Goal: Register for event/course

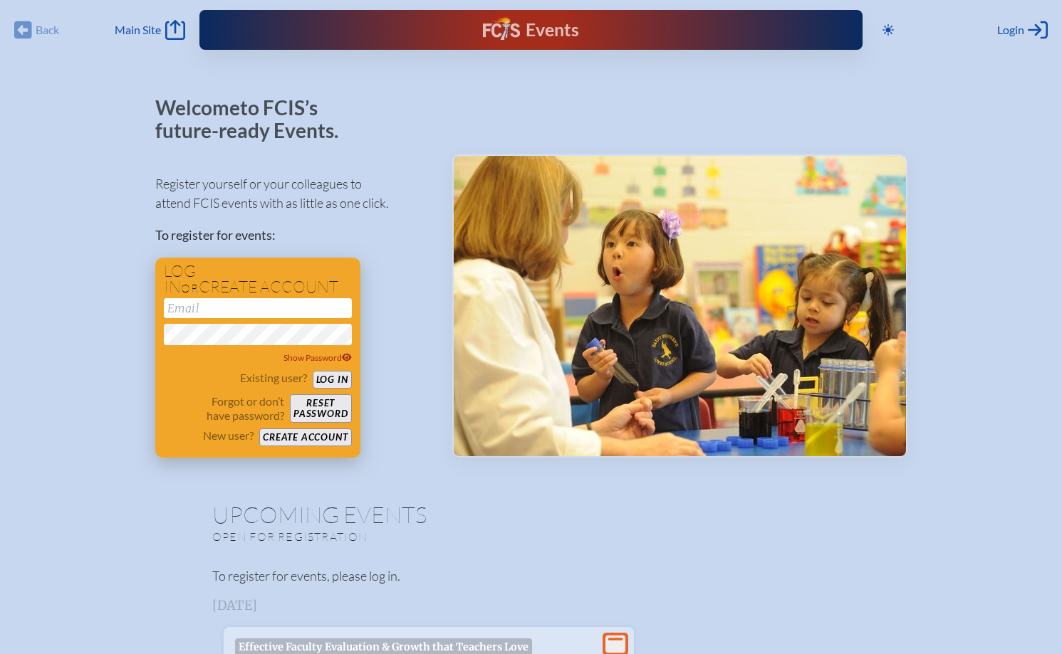
click at [239, 313] on input "email" at bounding box center [258, 308] width 188 height 20
type input "[EMAIL_ADDRESS][DOMAIN_NAME]"
click at [336, 377] on button "Log in" at bounding box center [332, 380] width 39 height 18
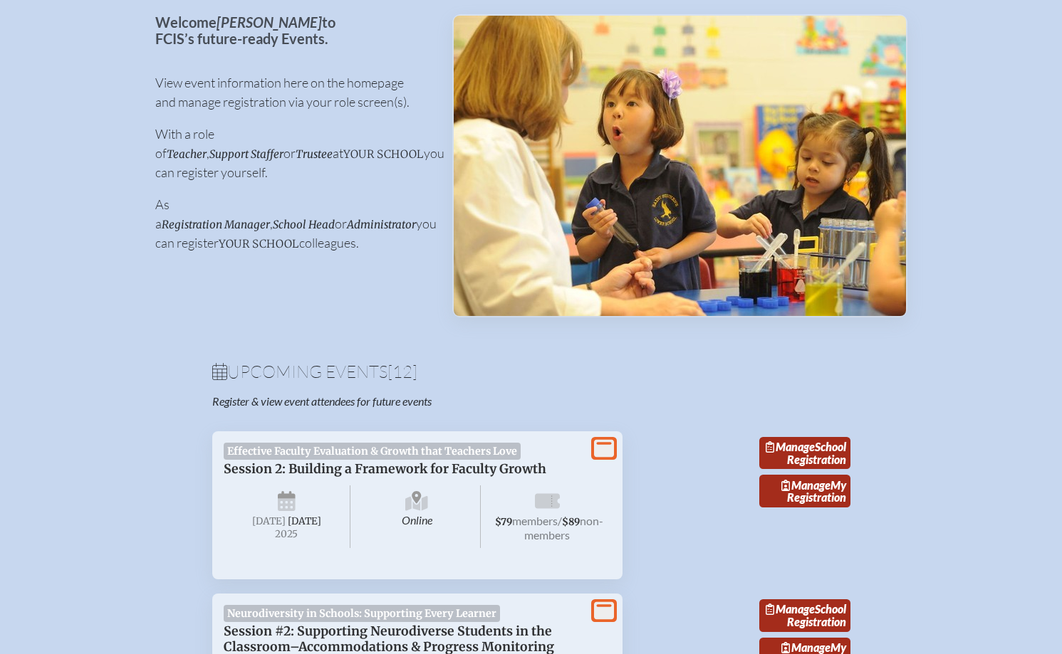
scroll to position [187, 0]
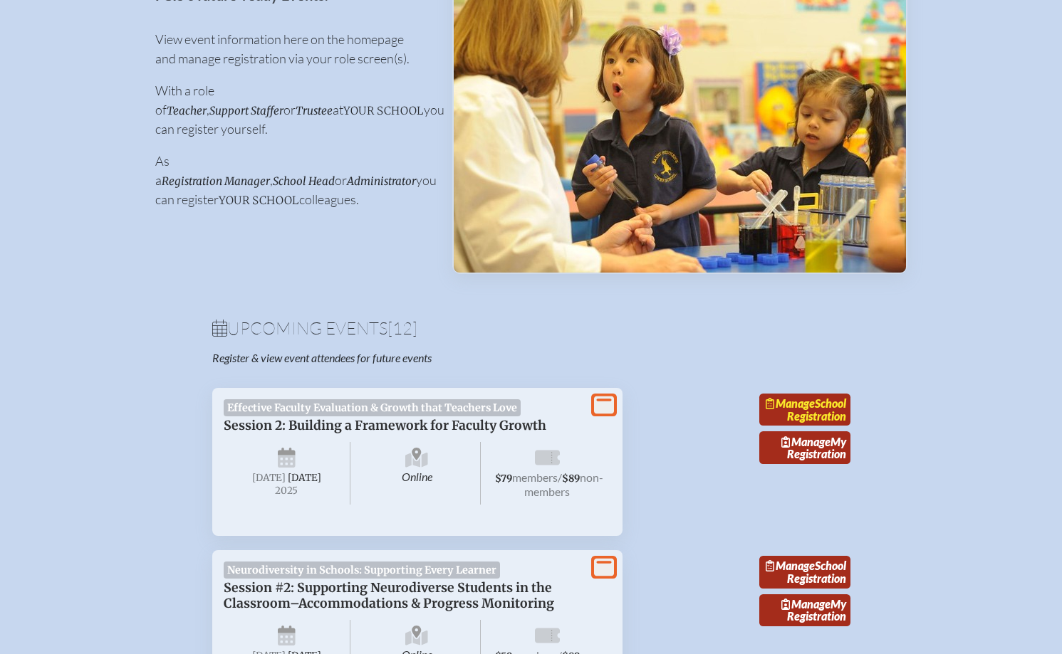
click at [833, 424] on link "Manage School Registration" at bounding box center [804, 410] width 91 height 33
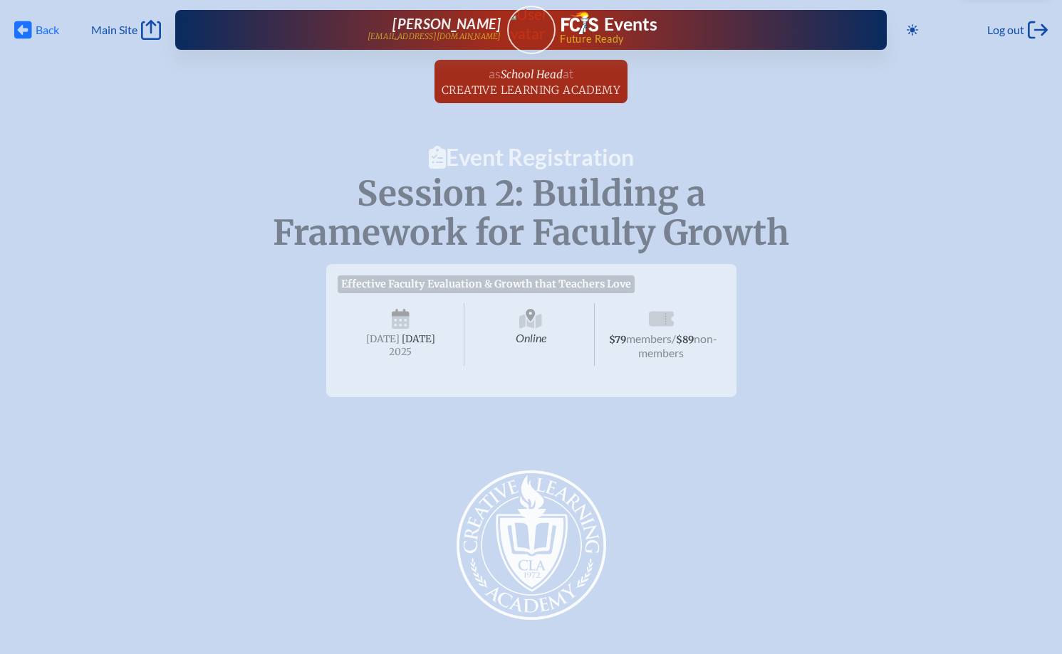
click at [36, 29] on span "Back" at bounding box center [48, 30] width 24 height 14
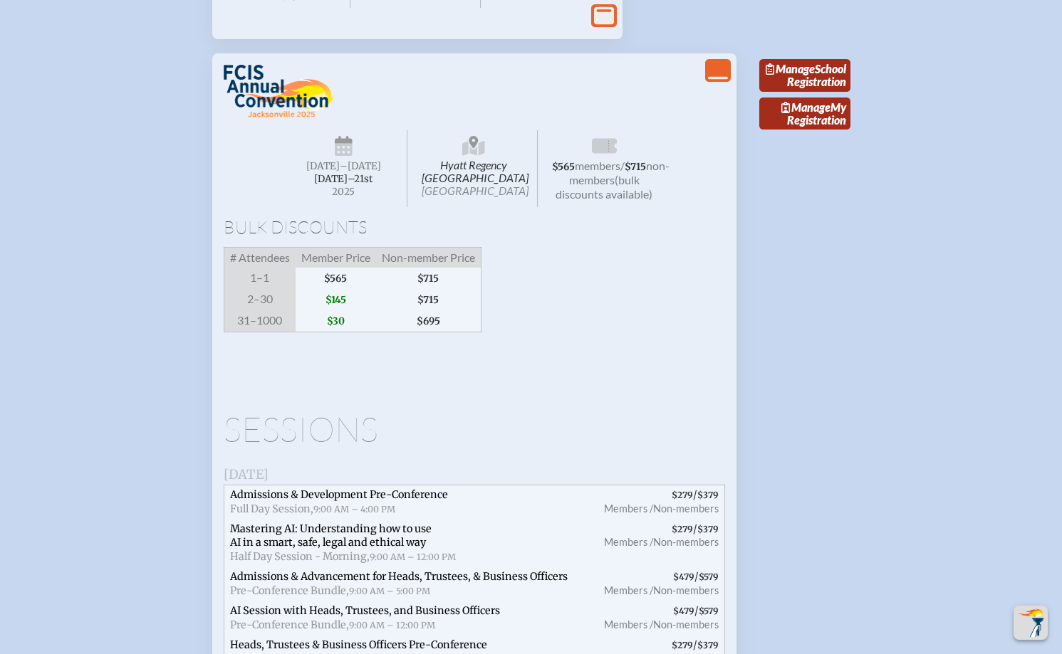
scroll to position [1939, 0]
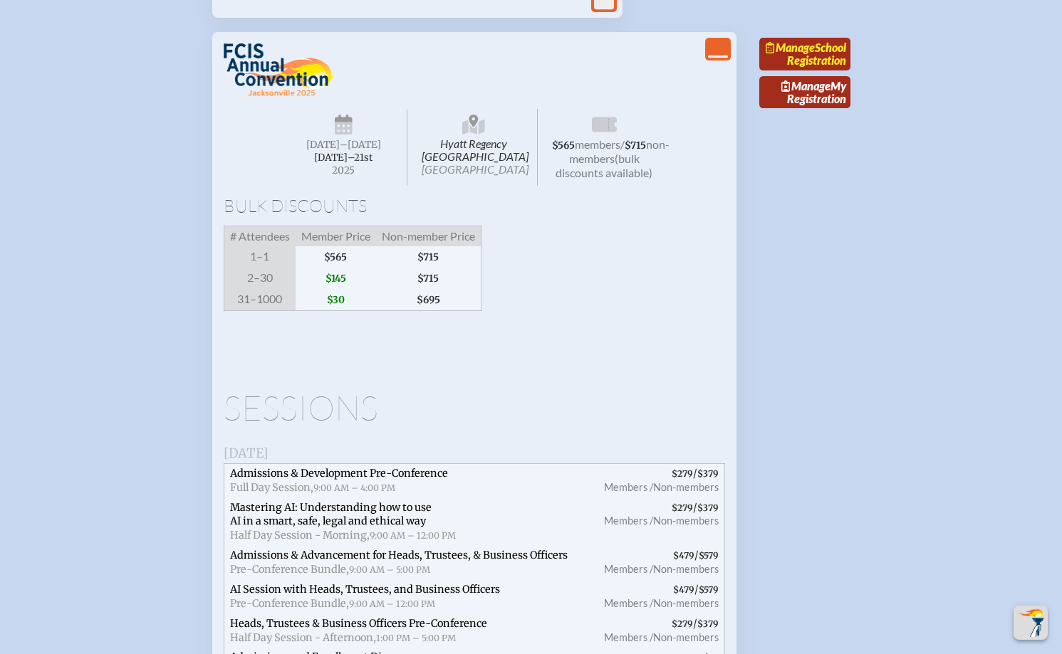
click at [814, 71] on link "Manage School Registration" at bounding box center [804, 54] width 91 height 33
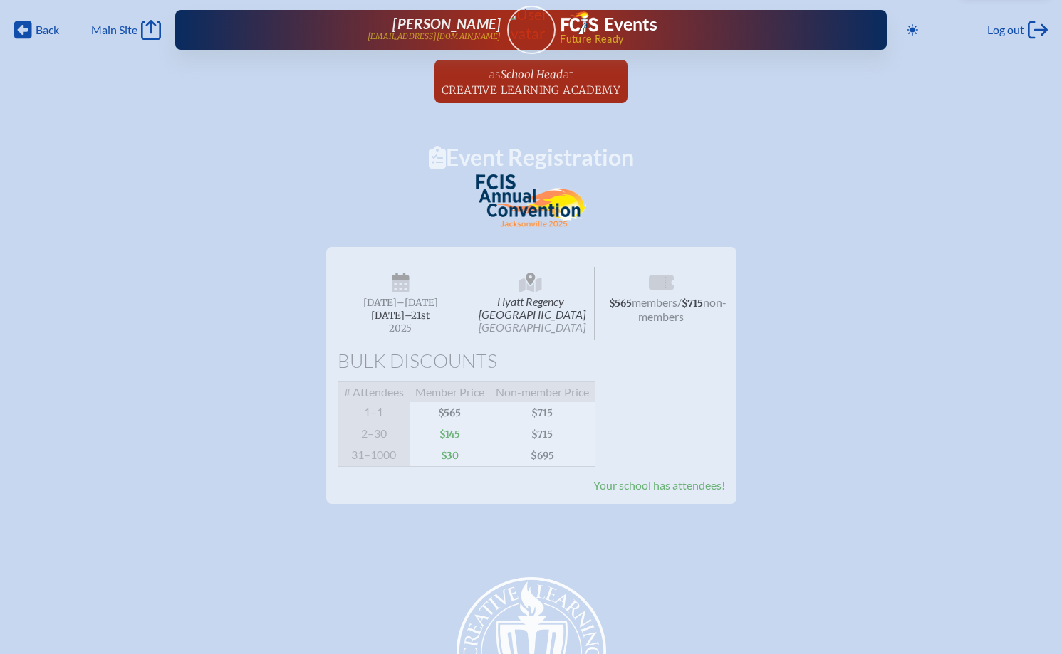
click at [528, 311] on span "Hyatt Regency Jacksonville Riverfront Jacksonville" at bounding box center [530, 303] width 127 height 73
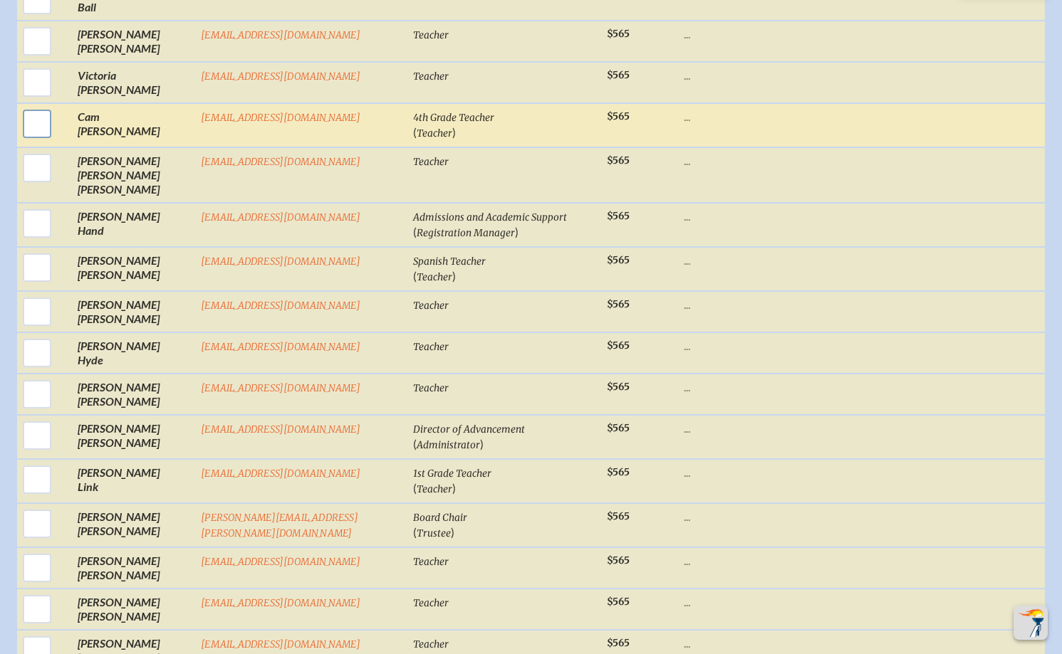
click at [24, 120] on input "checkbox" at bounding box center [37, 124] width 36 height 36
checkbox input "true"
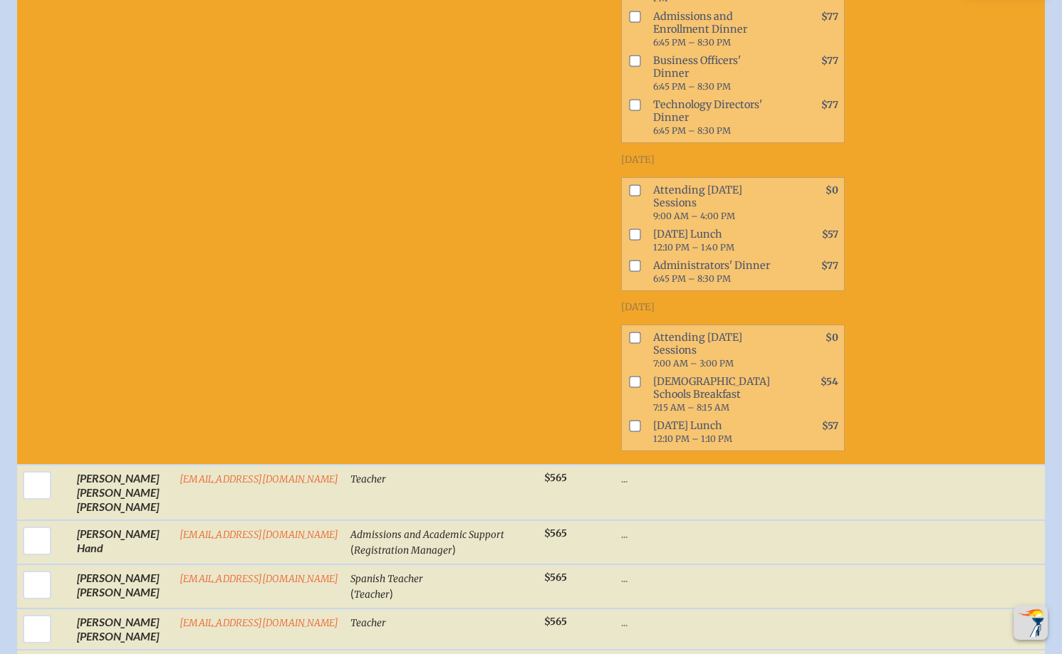
scroll to position [1409, 0]
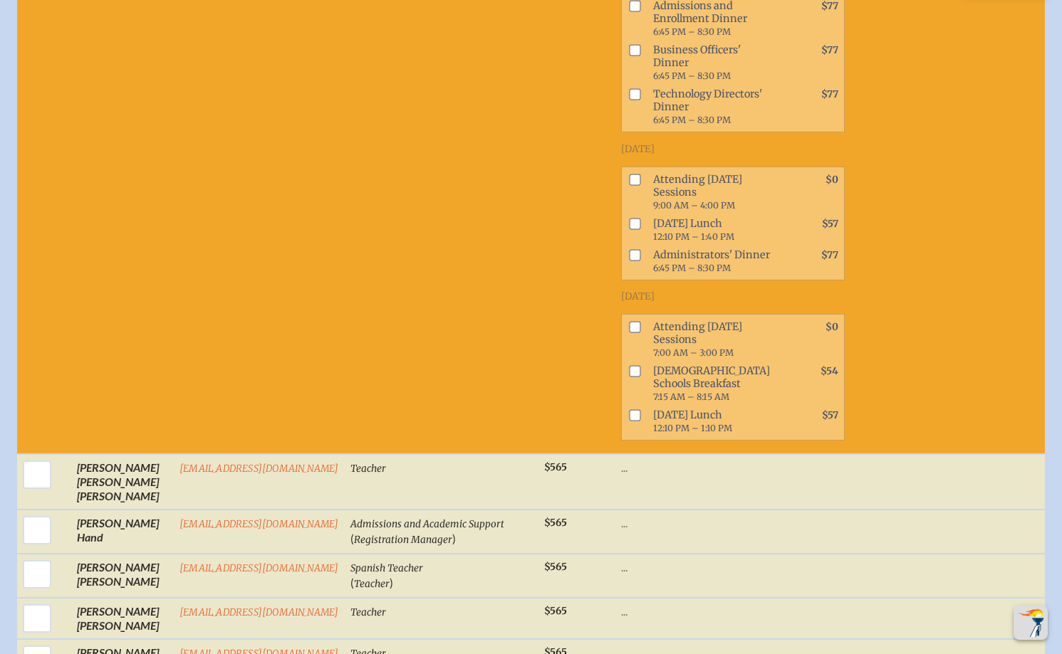
click at [640, 229] on input "checkbox" at bounding box center [634, 223] width 11 height 11
checkbox input "true"
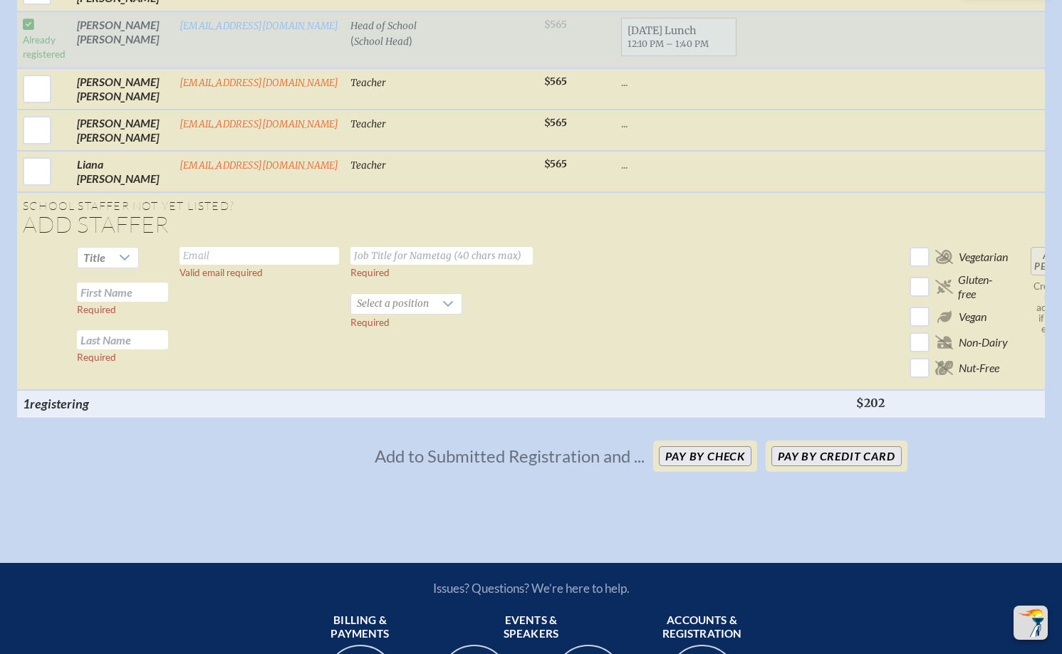
scroll to position [2676, 0]
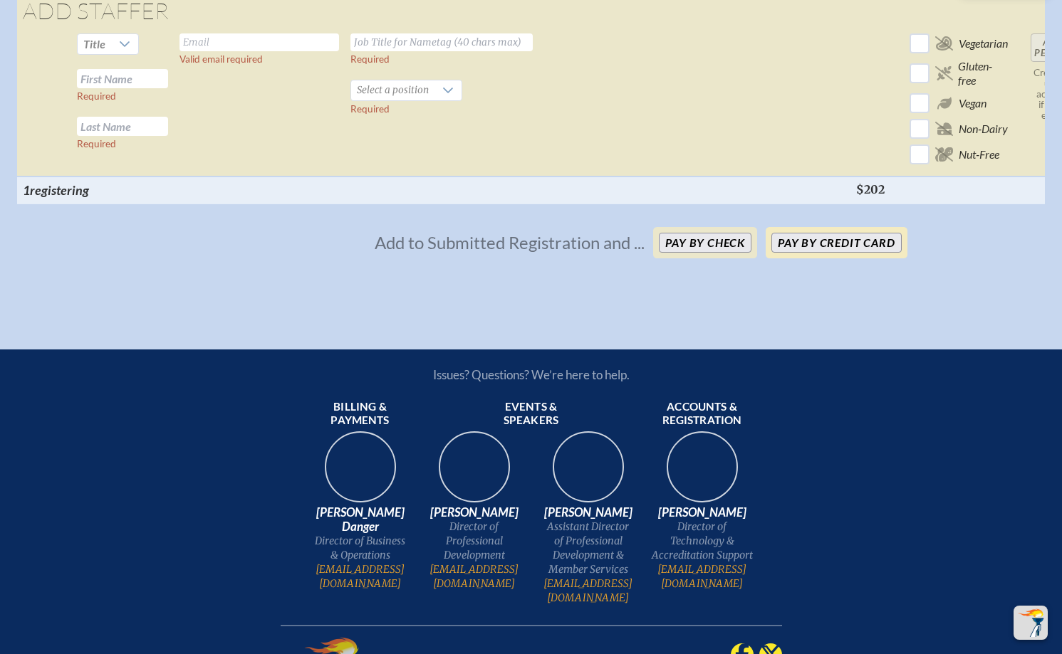
click at [823, 253] on button "Pay by Credit Card" at bounding box center [836, 243] width 130 height 20
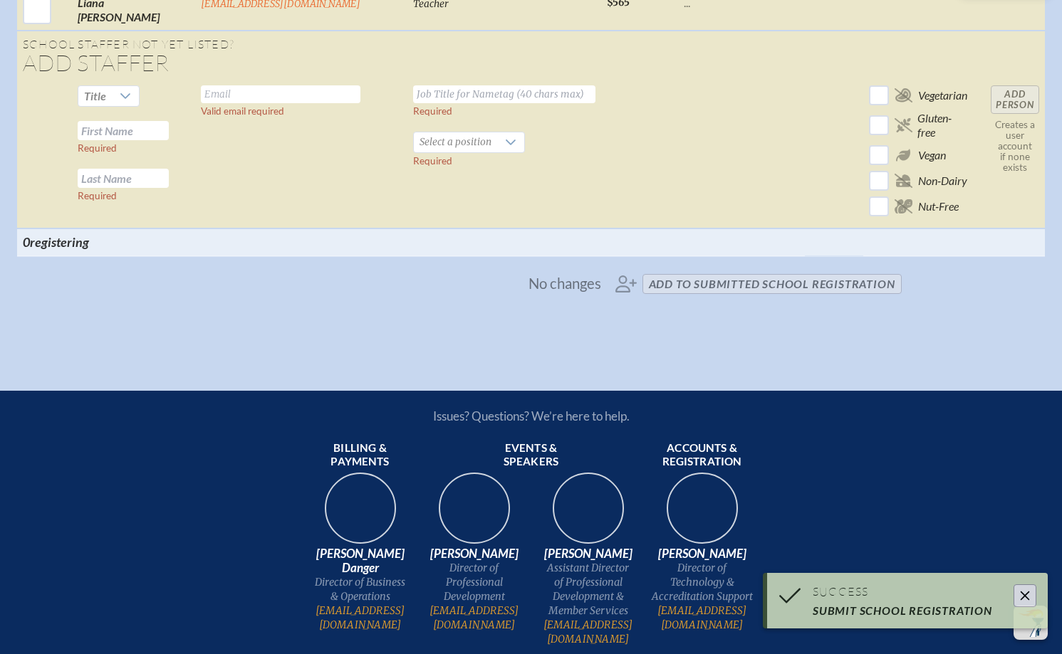
scroll to position [1749, 0]
